Goal: Task Accomplishment & Management: Use online tool/utility

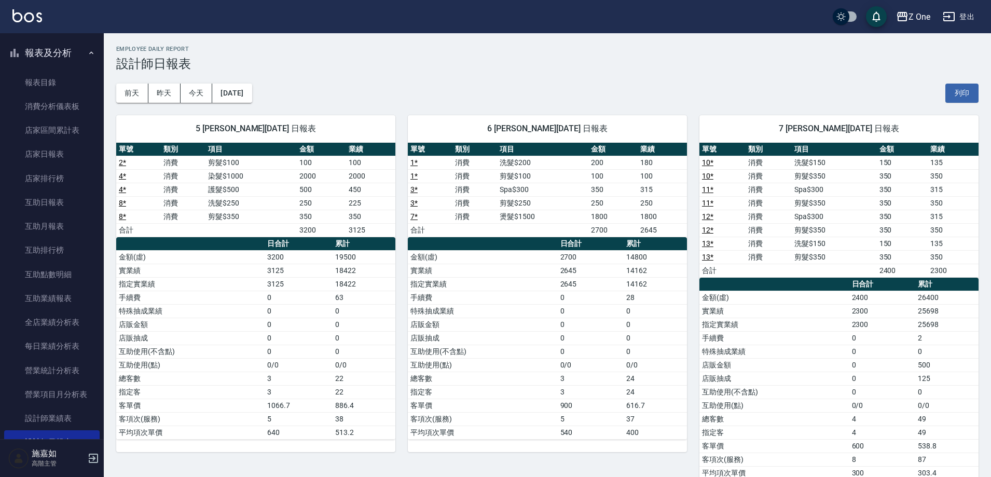
scroll to position [52, 0]
click at [87, 51] on icon "button" at bounding box center [91, 52] width 8 height 8
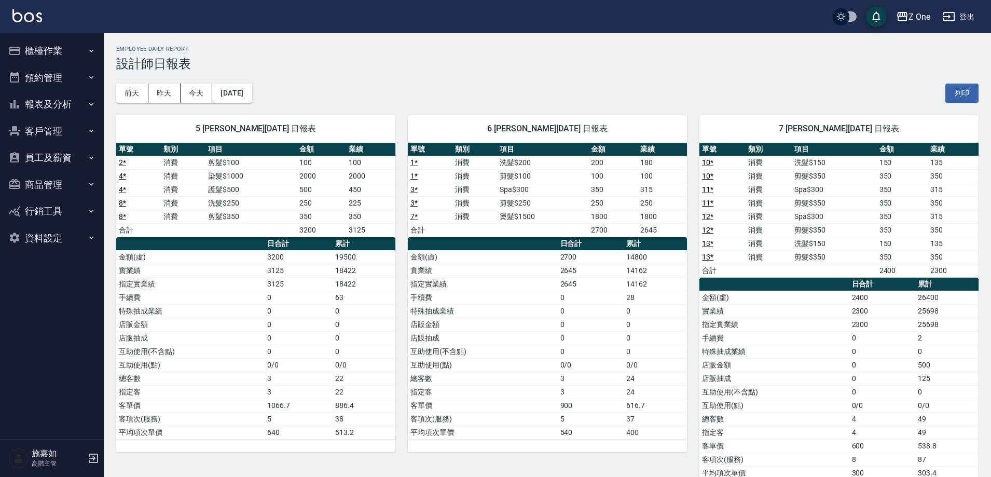
scroll to position [0, 0]
click at [87, 51] on icon "button" at bounding box center [91, 51] width 8 height 8
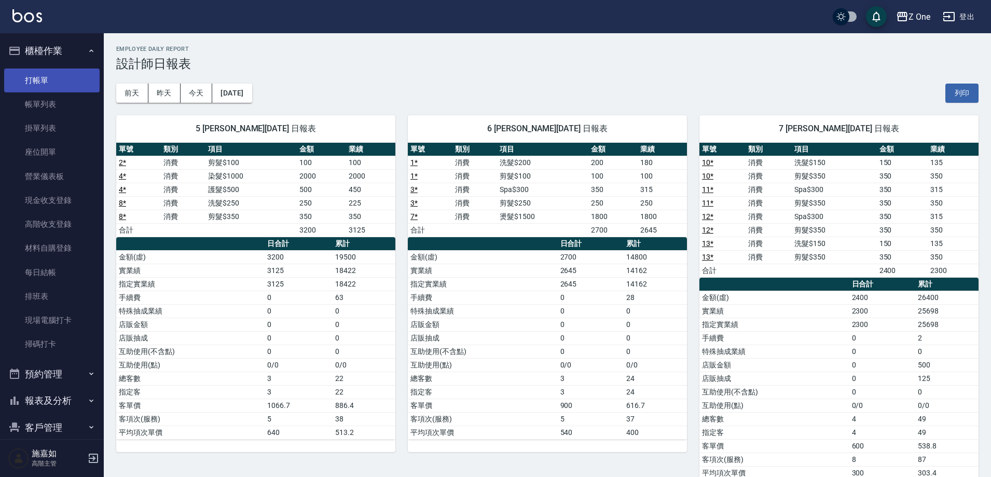
click at [63, 79] on link "打帳單" at bounding box center [51, 80] width 95 height 24
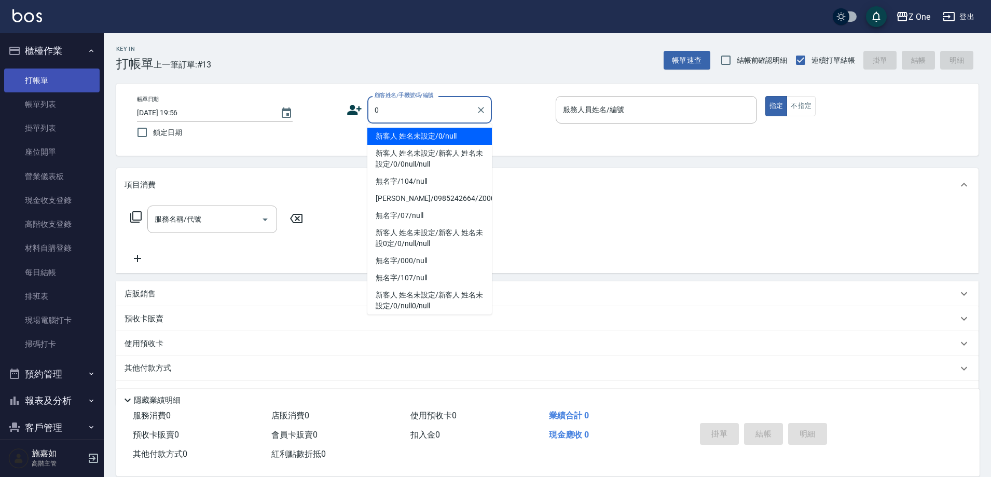
type input "新客人 姓名未設定/0/null"
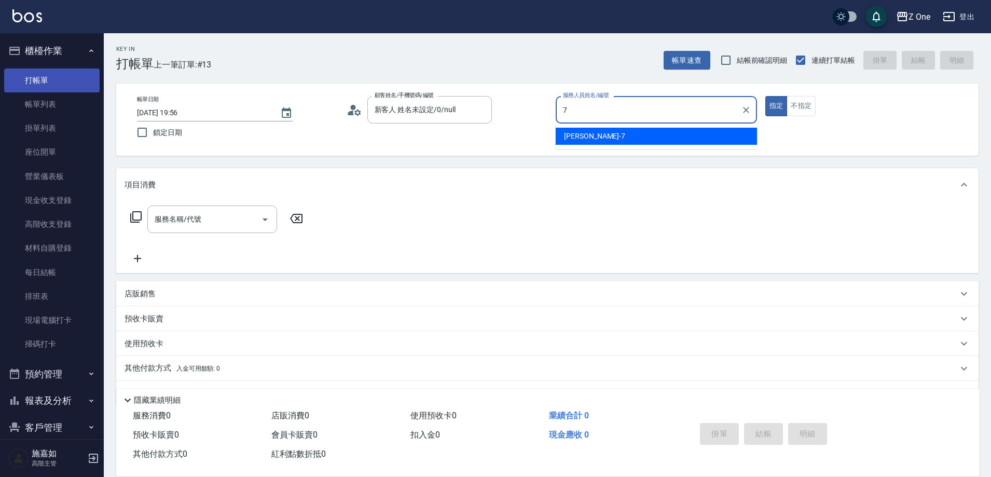
type input "[PERSON_NAME]-7"
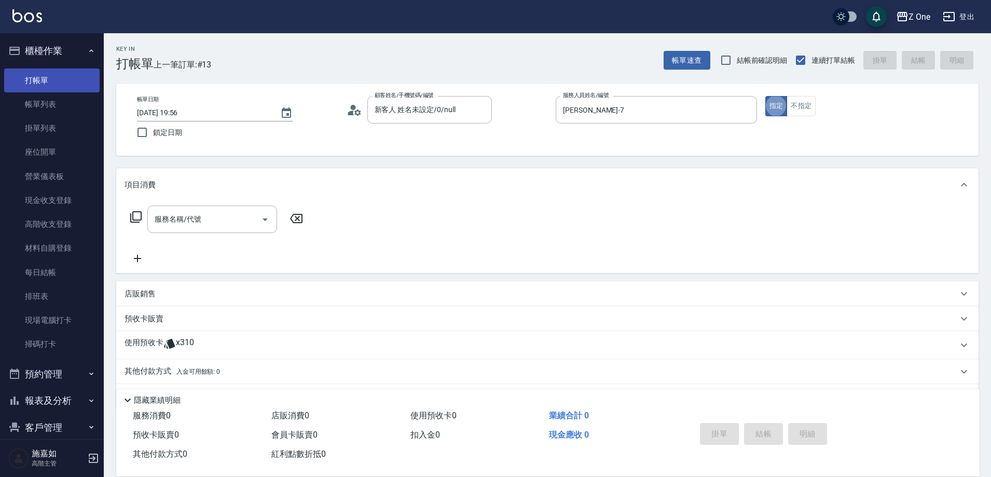
type button "true"
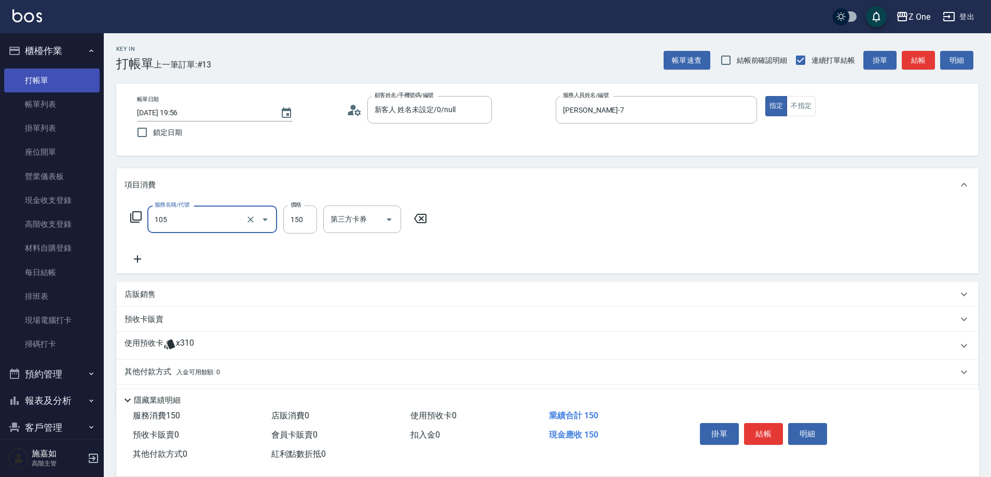
type input "洗髮$150(105)"
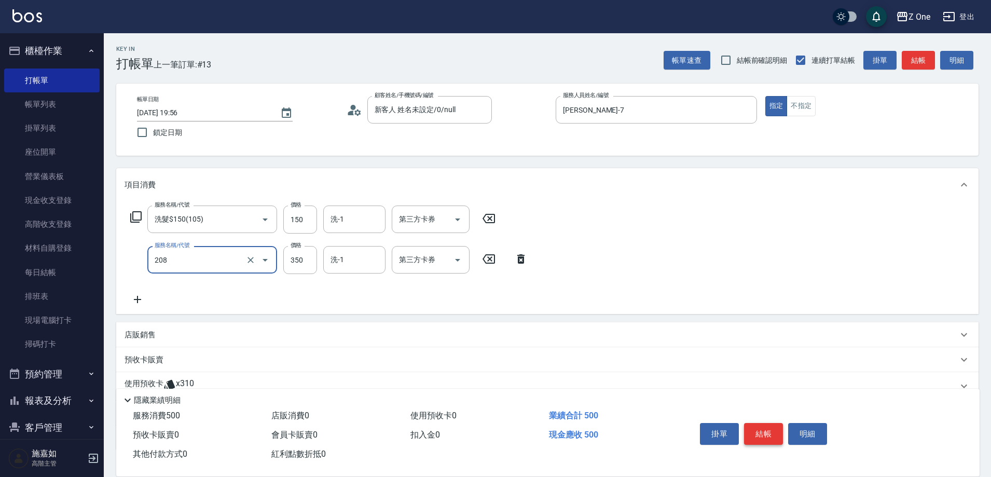
type input "剪髮$350(208)"
click at [777, 430] on button "結帳" at bounding box center [763, 434] width 39 height 22
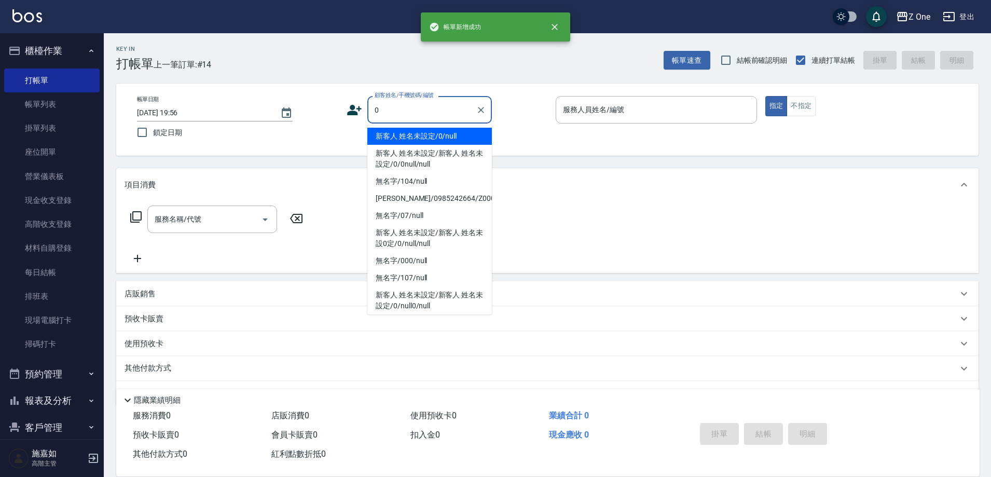
type input "新客人 姓名未設定/0/null"
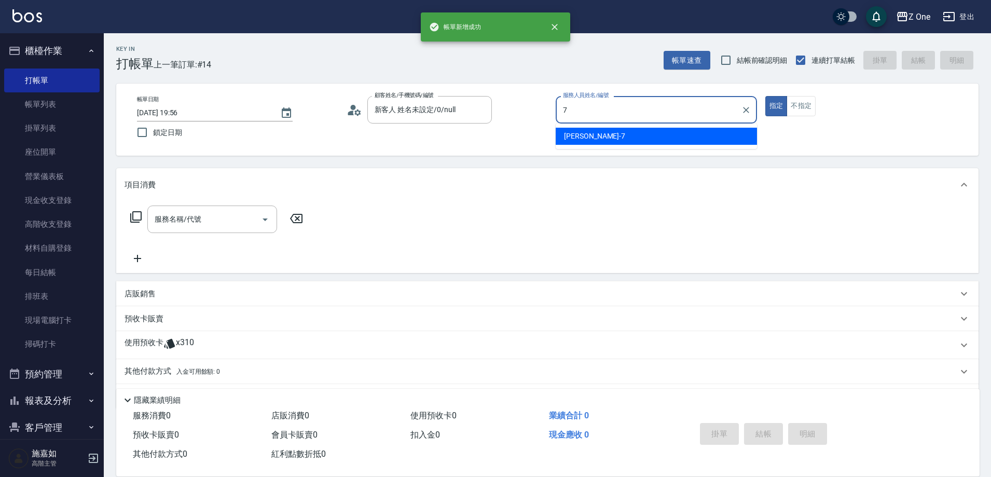
type input "[PERSON_NAME]-7"
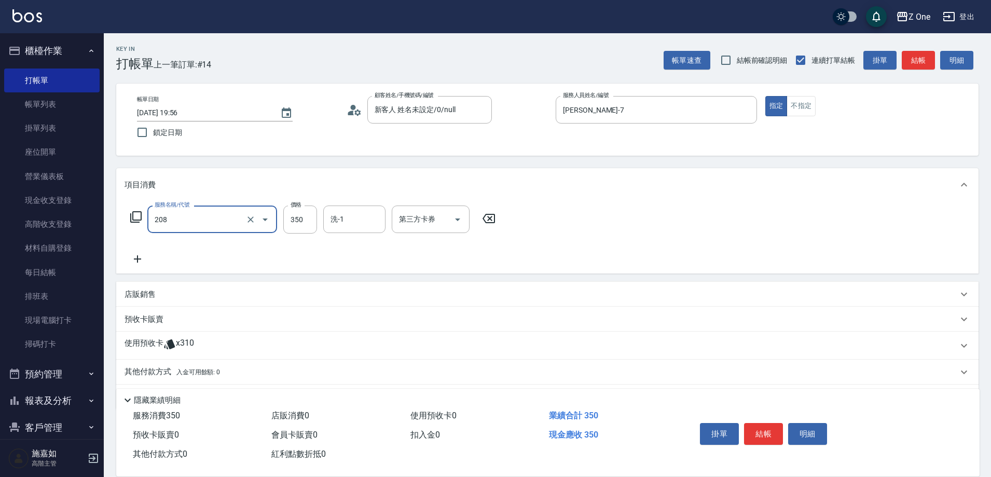
type input "剪髮$350(208)"
click at [762, 426] on button "結帳" at bounding box center [763, 434] width 39 height 22
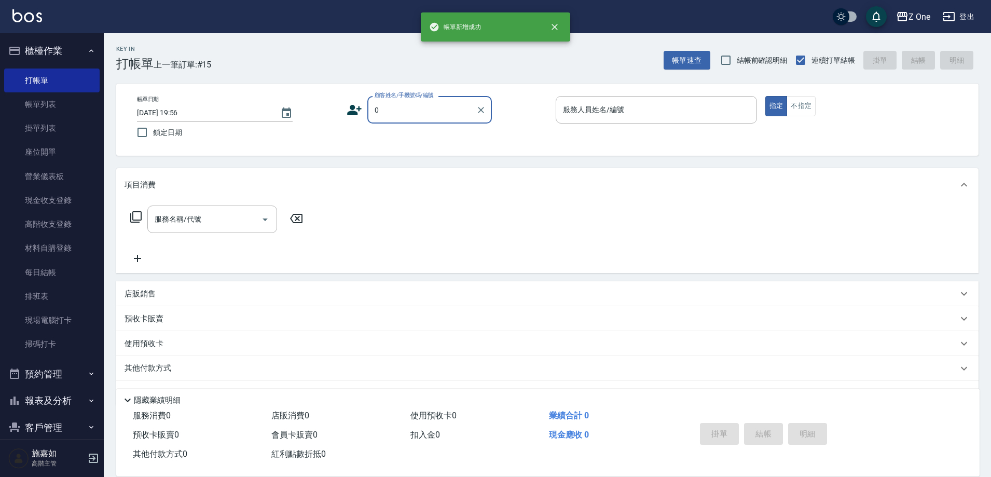
type input "新客人 姓名未設定/0/null"
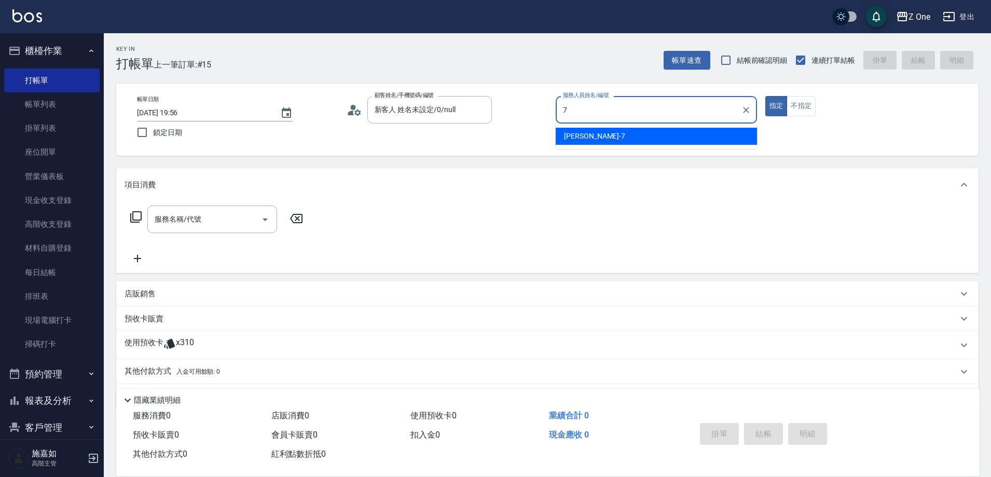
type input "[PERSON_NAME]-7"
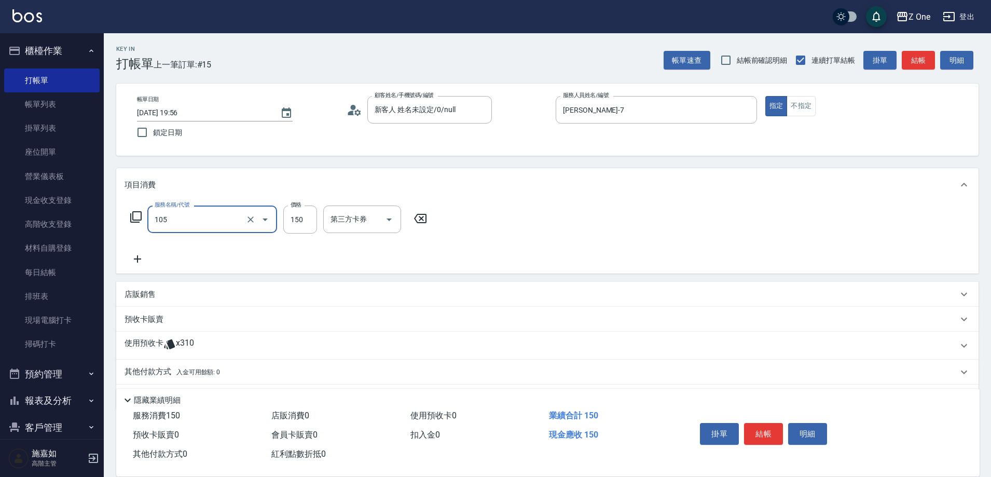
type input "洗髮$150(105)"
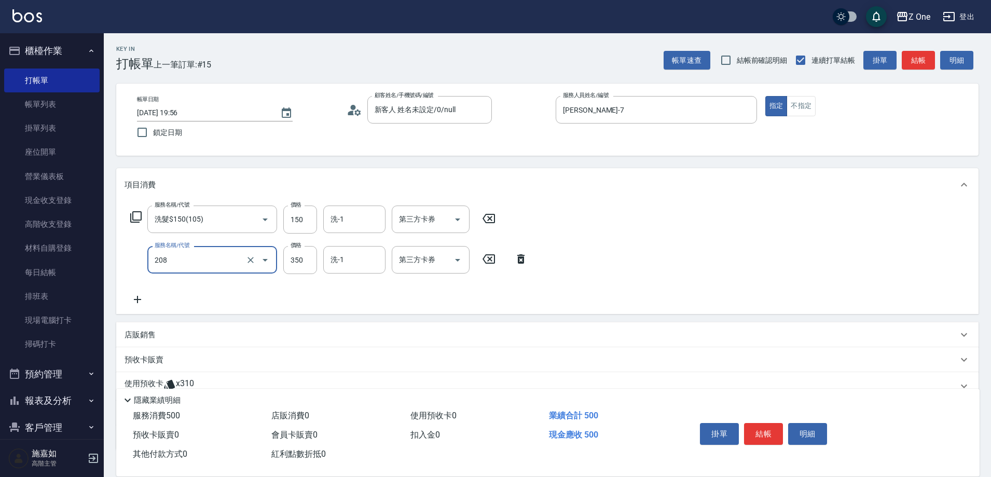
type input "剪髮$350(208)"
click at [762, 425] on button "結帳" at bounding box center [763, 434] width 39 height 22
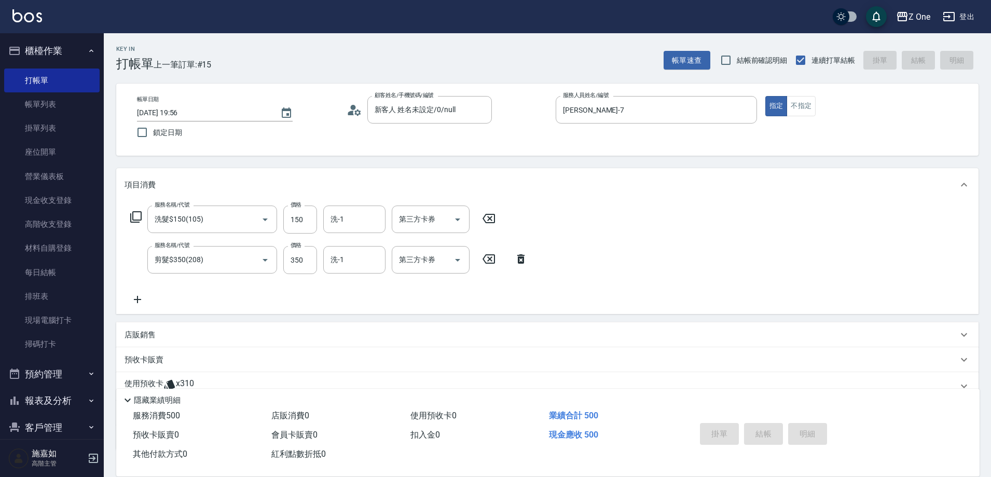
type input "[DATE] 19:57"
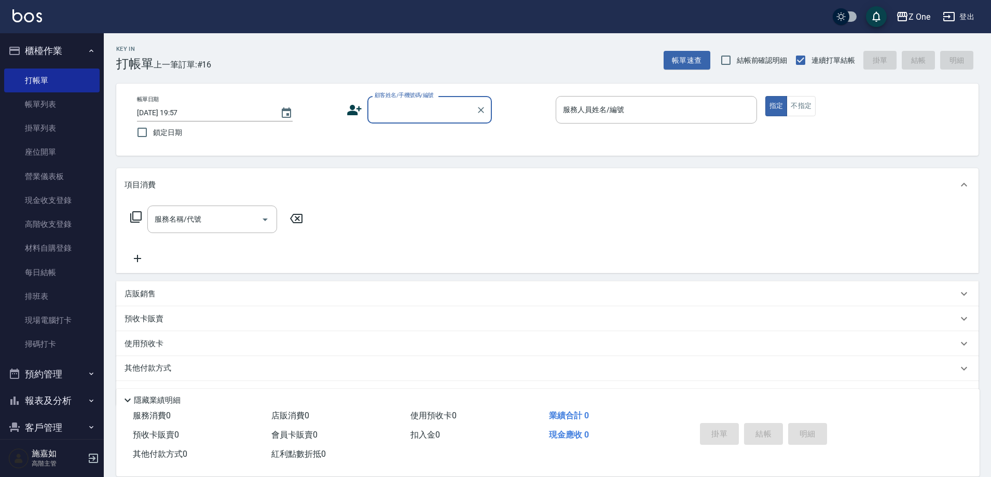
click at [80, 50] on button "櫃檯作業" at bounding box center [51, 50] width 95 height 27
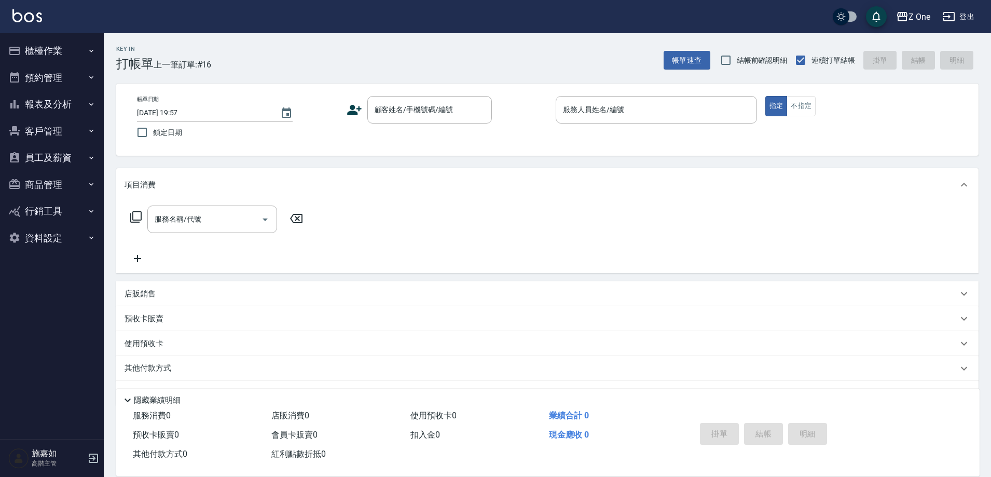
click at [94, 103] on icon "button" at bounding box center [91, 104] width 8 height 8
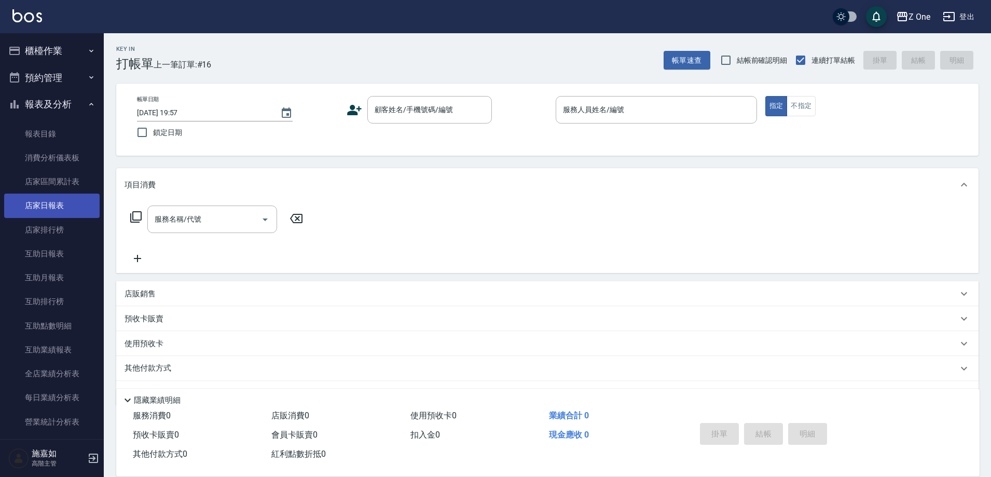
click at [69, 204] on link "店家日報表" at bounding box center [51, 205] width 95 height 24
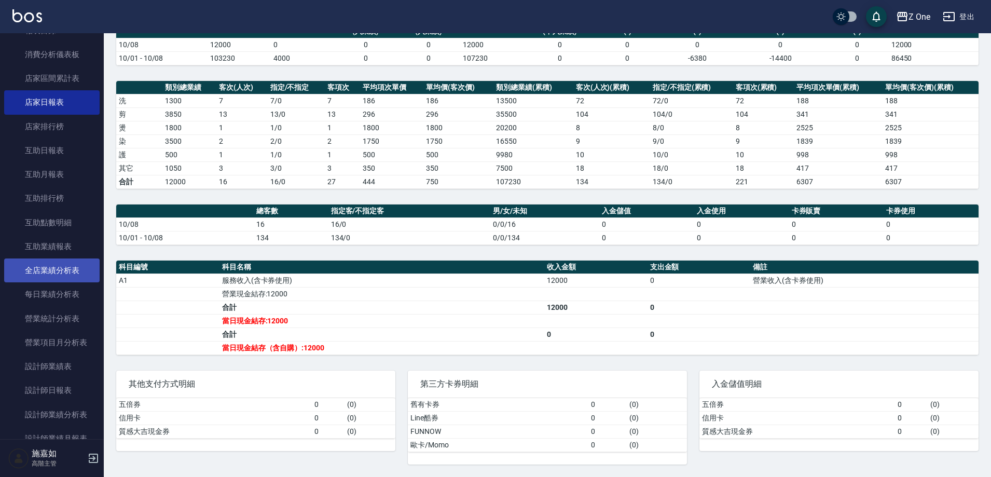
scroll to position [104, 0]
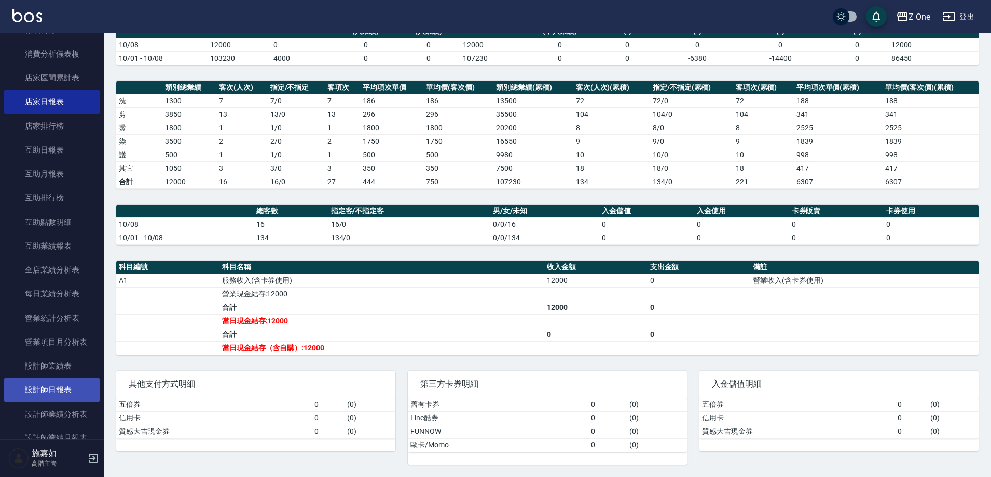
click at [70, 390] on link "設計師日報表" at bounding box center [51, 390] width 95 height 24
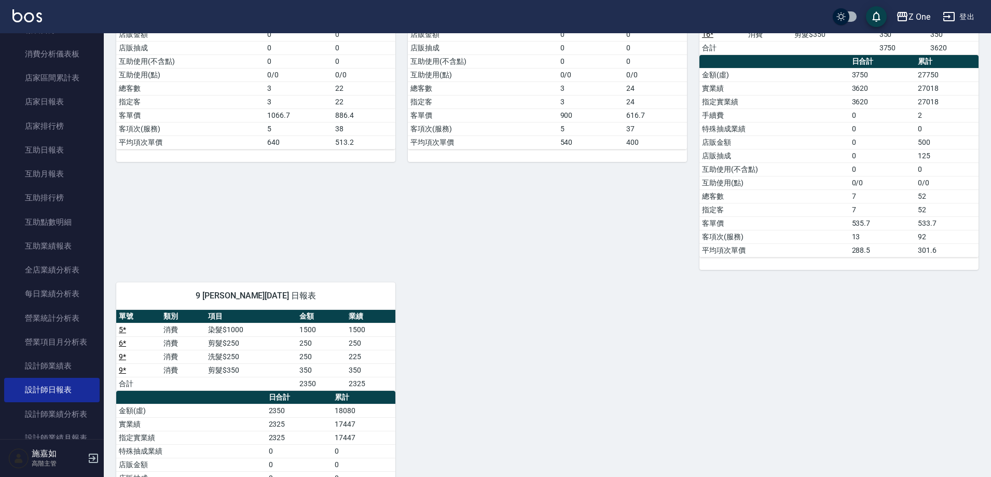
scroll to position [207, 0]
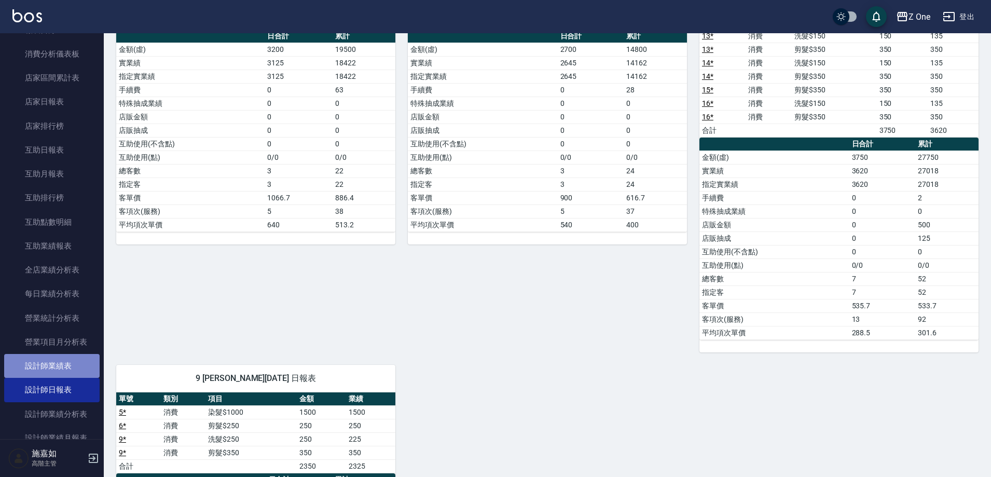
click at [59, 368] on link "設計師業績表" at bounding box center [51, 366] width 95 height 24
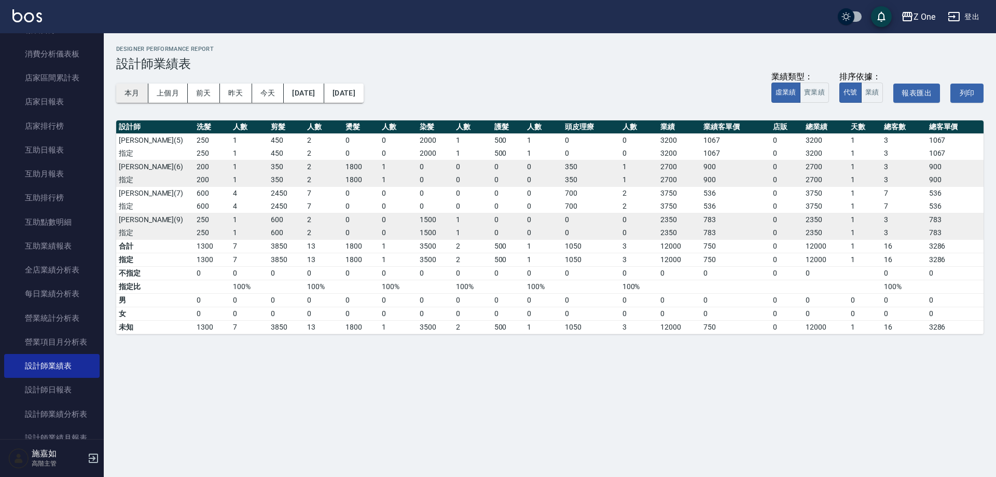
click at [136, 86] on button "本月" at bounding box center [132, 92] width 32 height 19
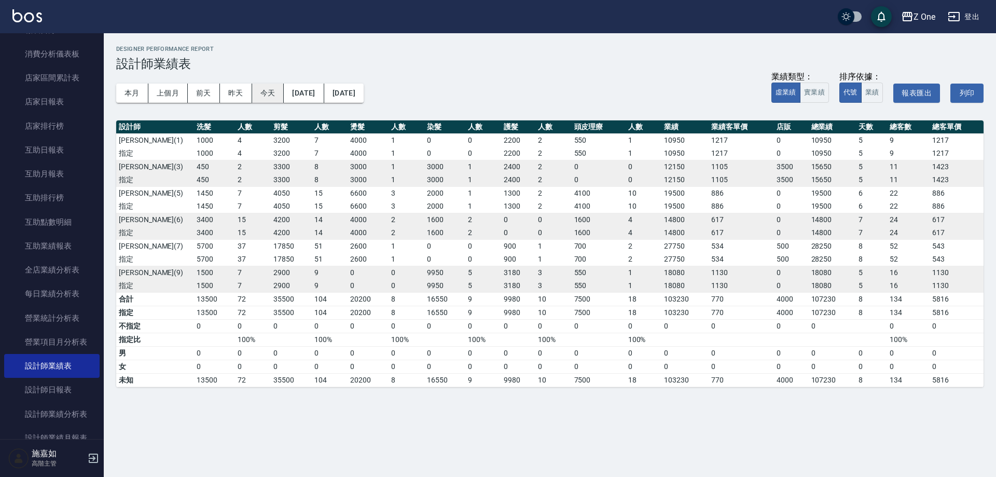
click at [277, 92] on button "今天" at bounding box center [268, 92] width 32 height 19
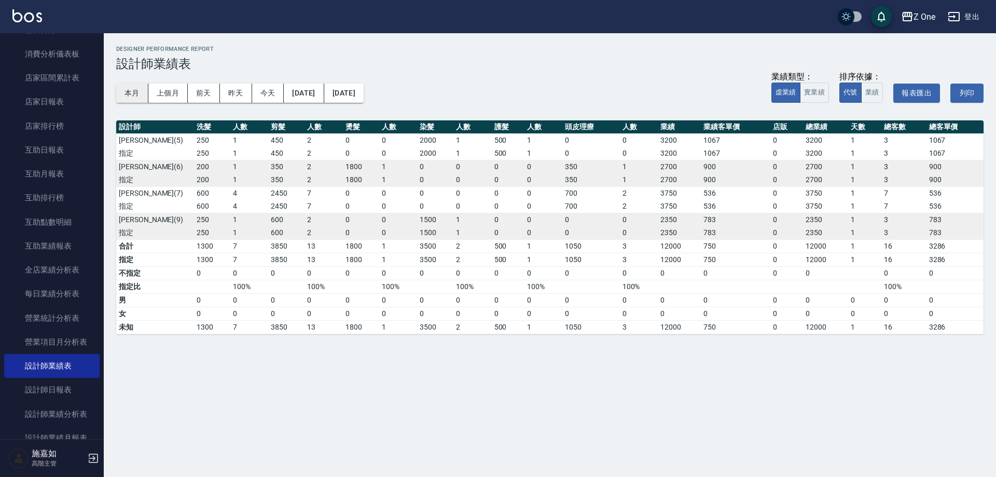
click at [127, 86] on button "本月" at bounding box center [132, 92] width 32 height 19
